Goal: Check status: Check status

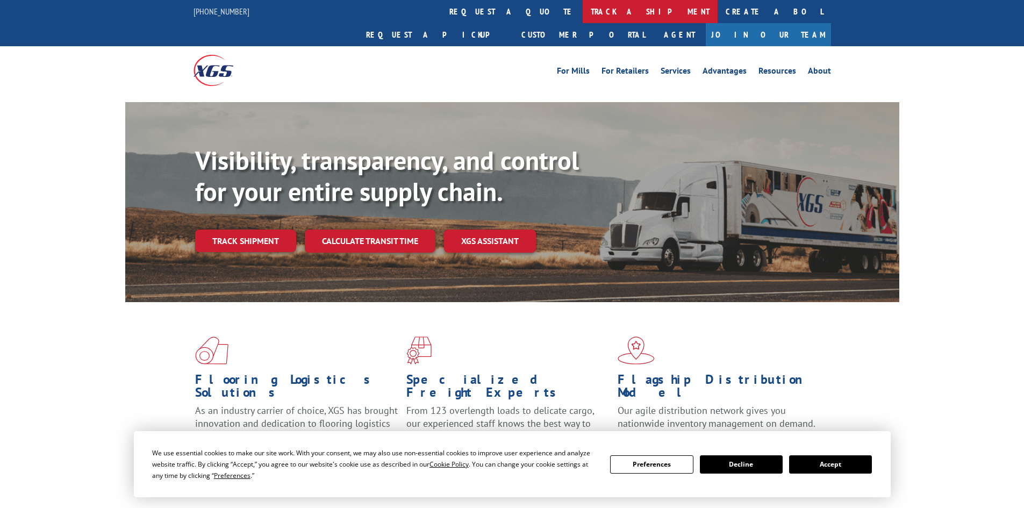
click at [582, 19] on link "track a shipment" at bounding box center [649, 11] width 135 height 23
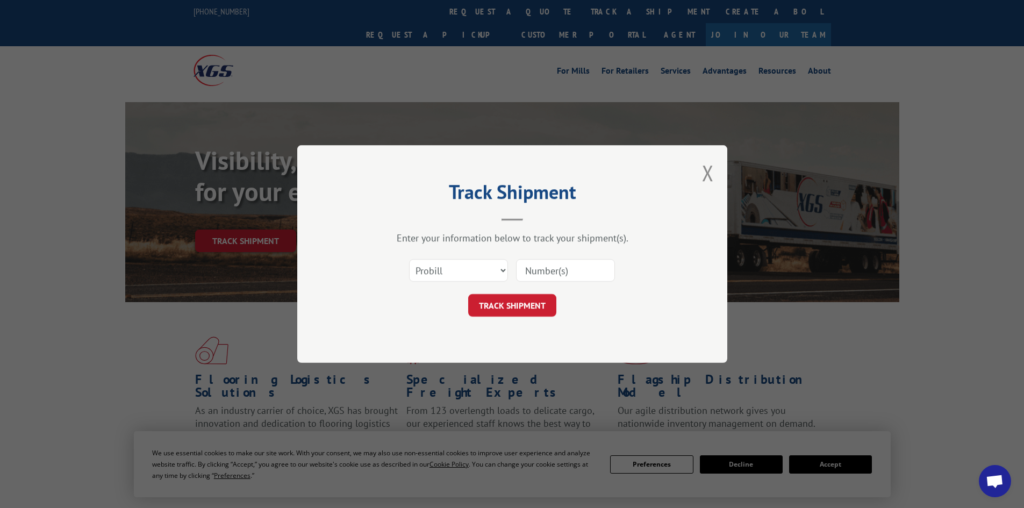
click at [563, 273] on input at bounding box center [565, 270] width 99 height 23
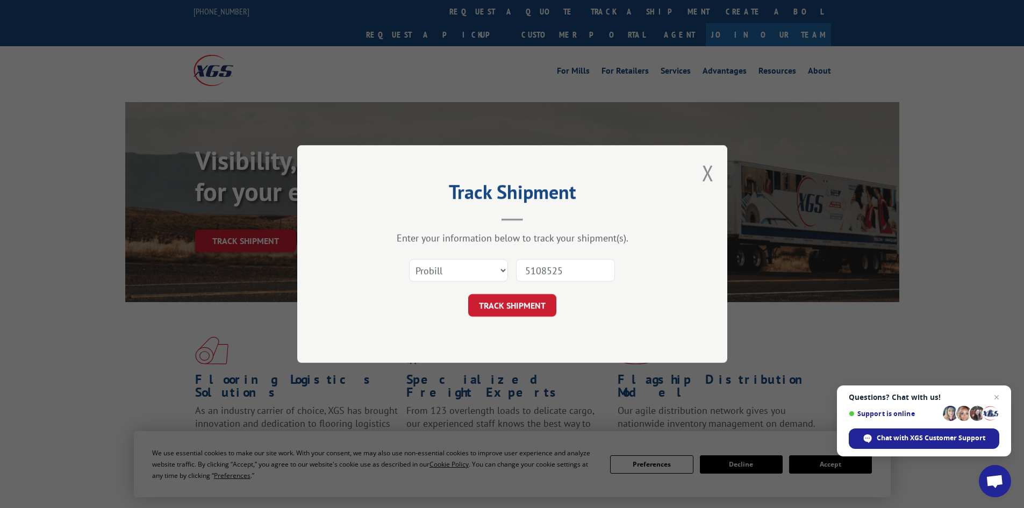
type input "5108525"
click at [468, 294] on button "TRACK SHIPMENT" at bounding box center [512, 305] width 88 height 23
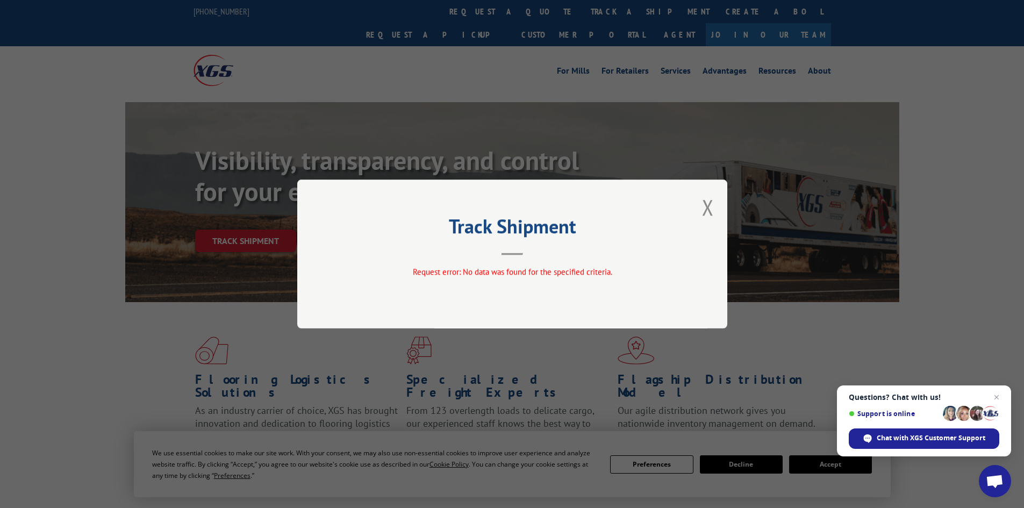
click at [536, 242] on header "Track Shipment" at bounding box center [512, 237] width 322 height 37
click at [714, 205] on div "Track Shipment Request error: No data was found for the specified criteria." at bounding box center [512, 253] width 430 height 149
click at [709, 208] on button "Close modal" at bounding box center [708, 207] width 12 height 28
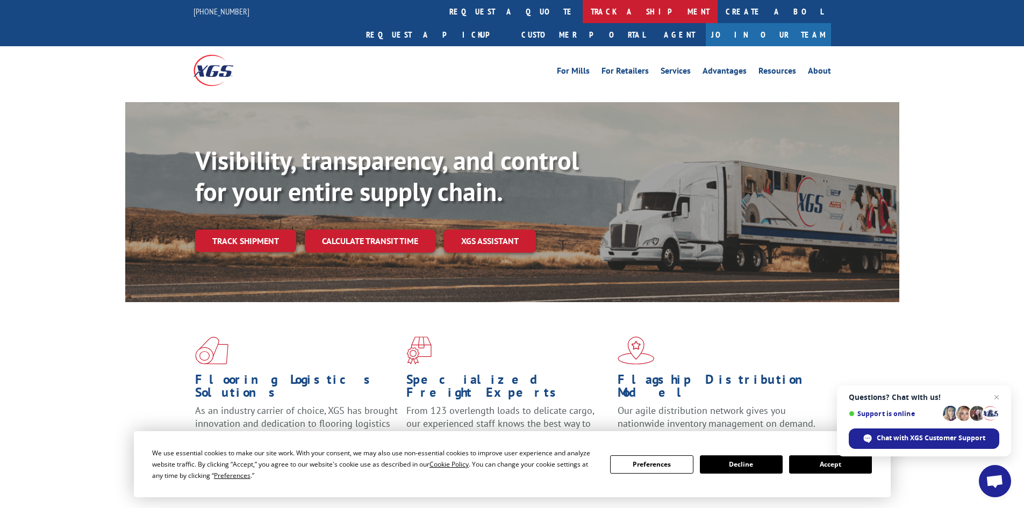
click at [582, 14] on link "track a shipment" at bounding box center [649, 11] width 135 height 23
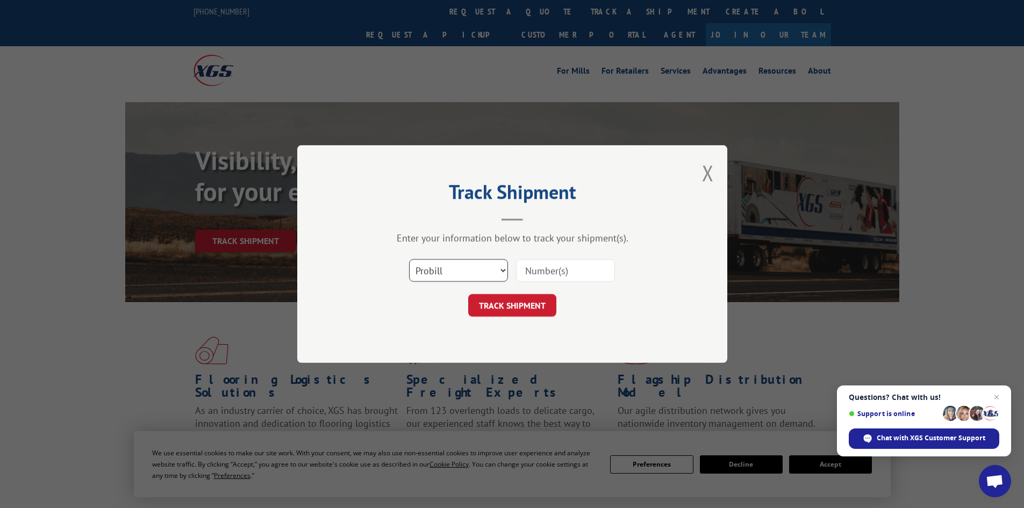
click at [489, 263] on select "Select category... Probill BOL PO" at bounding box center [458, 270] width 99 height 23
select select "bol"
click at [409, 259] on select "Select category... Probill BOL PO" at bounding box center [458, 270] width 99 height 23
click at [478, 267] on select "Select category... Probill BOL PO" at bounding box center [458, 270] width 99 height 23
click at [409, 259] on select "Select category... Probill BOL PO" at bounding box center [458, 270] width 99 height 23
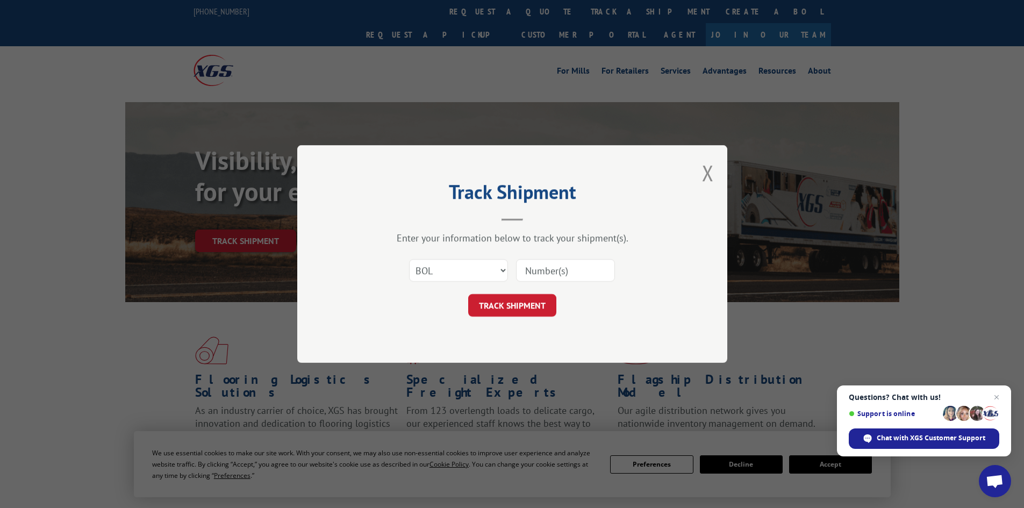
click at [530, 270] on input at bounding box center [565, 270] width 99 height 23
type input "5"
type input "5108525"
click at [468, 294] on button "TRACK SHIPMENT" at bounding box center [512, 305] width 88 height 23
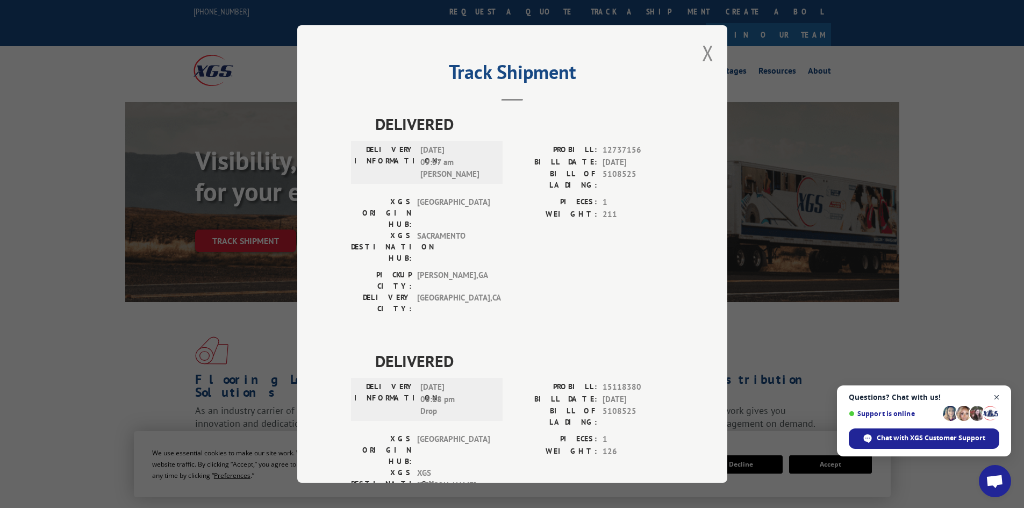
click at [998, 395] on span "Open chat" at bounding box center [996, 397] width 13 height 13
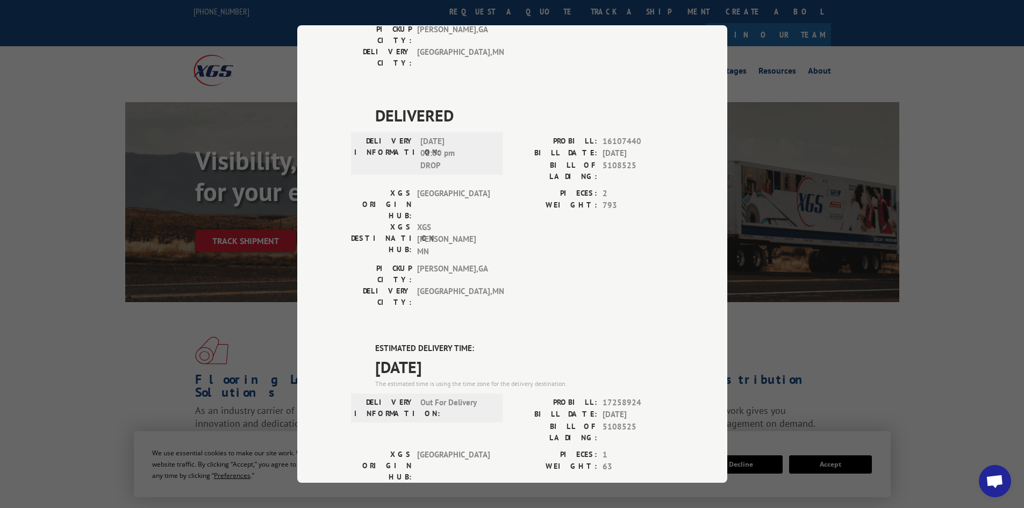
scroll to position [566, 0]
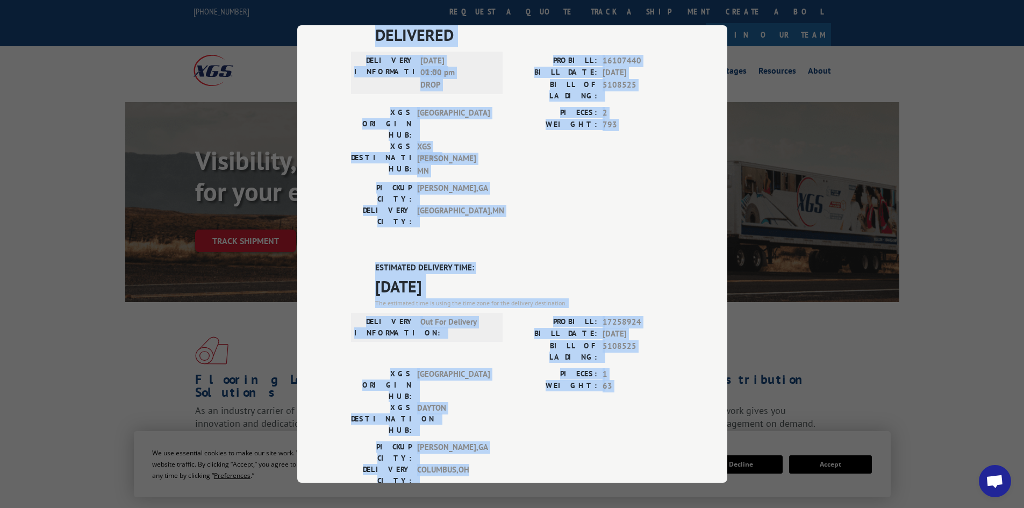
drag, startPoint x: 443, startPoint y: 78, endPoint x: 658, endPoint y: 239, distance: 268.8
click at [658, 239] on div "Track Shipment DELIVERED DELIVERY INFORMATION: [DATE] 09:57 am [PERSON_NAME]: 1…" at bounding box center [512, 253] width 430 height 457
